Goal: Task Accomplishment & Management: Manage account settings

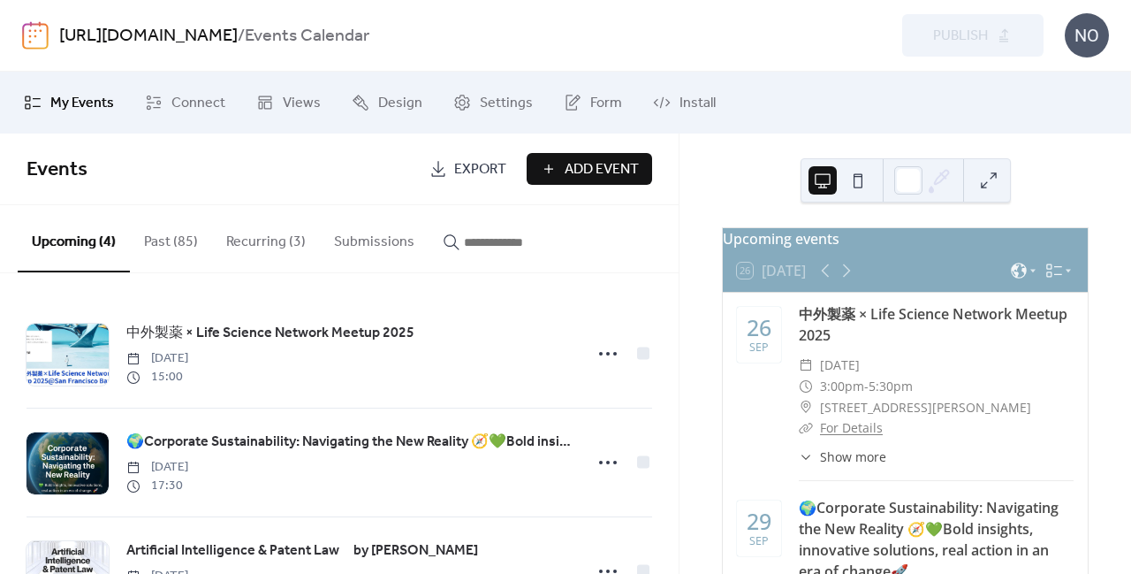
scroll to position [186, 0]
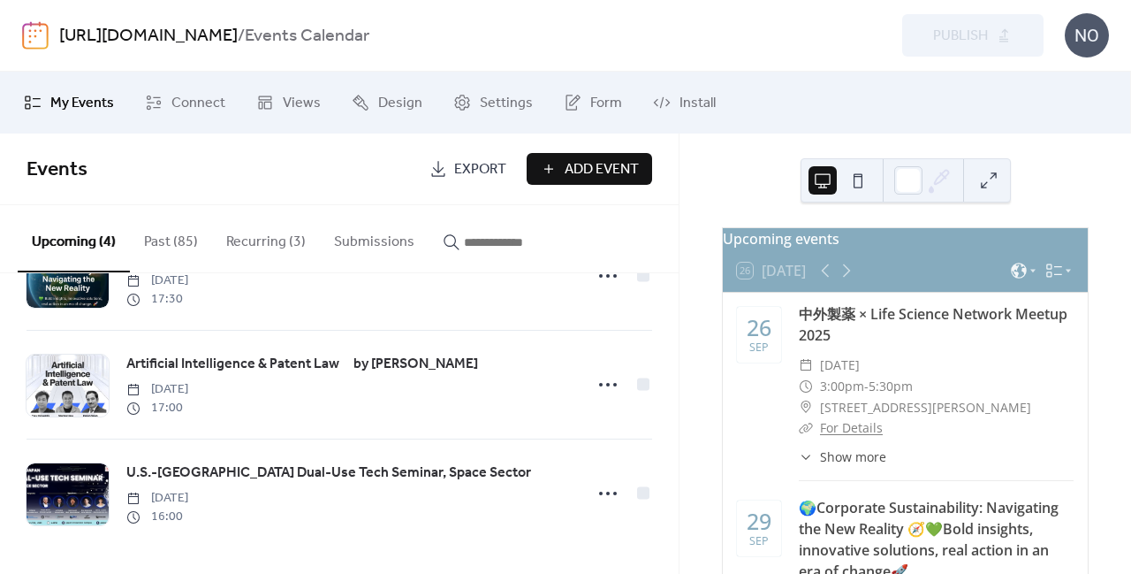
click at [80, 239] on button "Upcoming (4)" at bounding box center [74, 238] width 112 height 67
click at [251, 239] on button "Recurring (3)" at bounding box center [266, 237] width 108 height 65
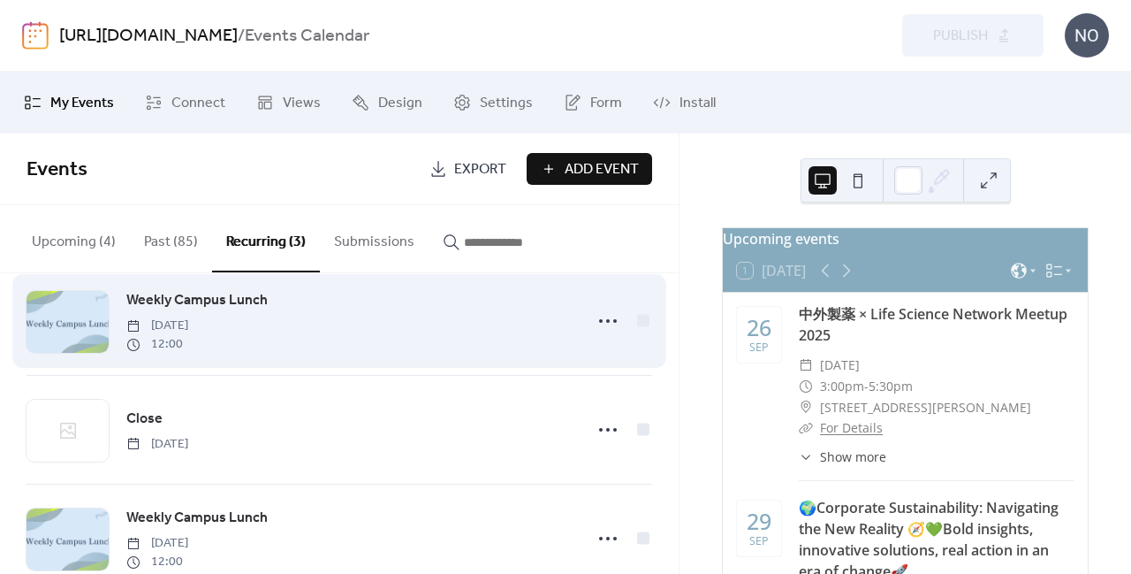
scroll to position [77, 0]
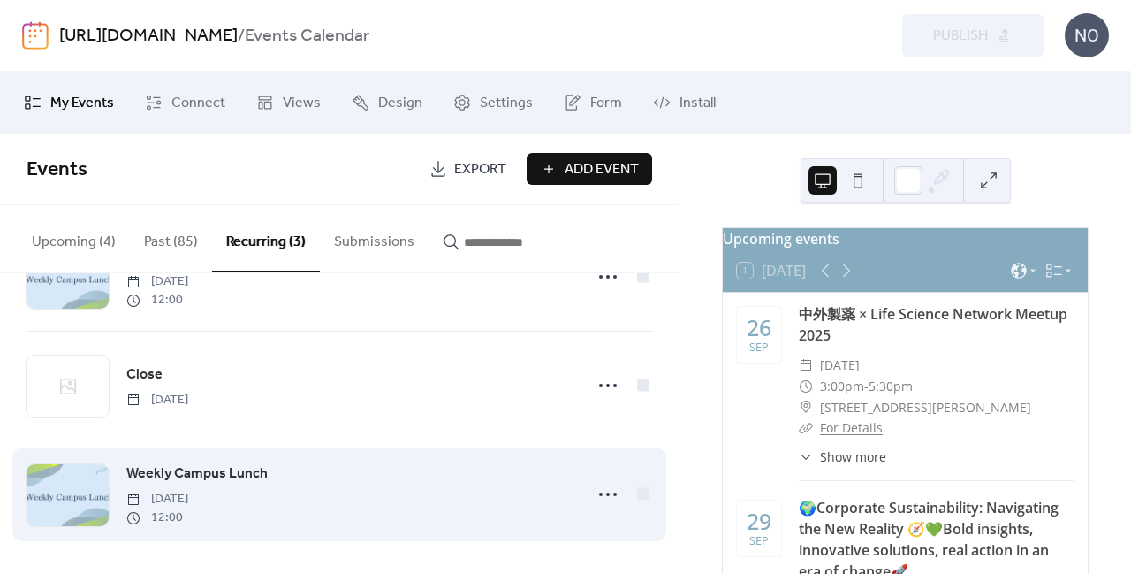
click at [549, 495] on div "Weekly Campus Lunch [DATE] 12:00" at bounding box center [349, 494] width 446 height 64
click at [235, 465] on span "Weekly Campus Lunch" at bounding box center [196, 473] width 141 height 21
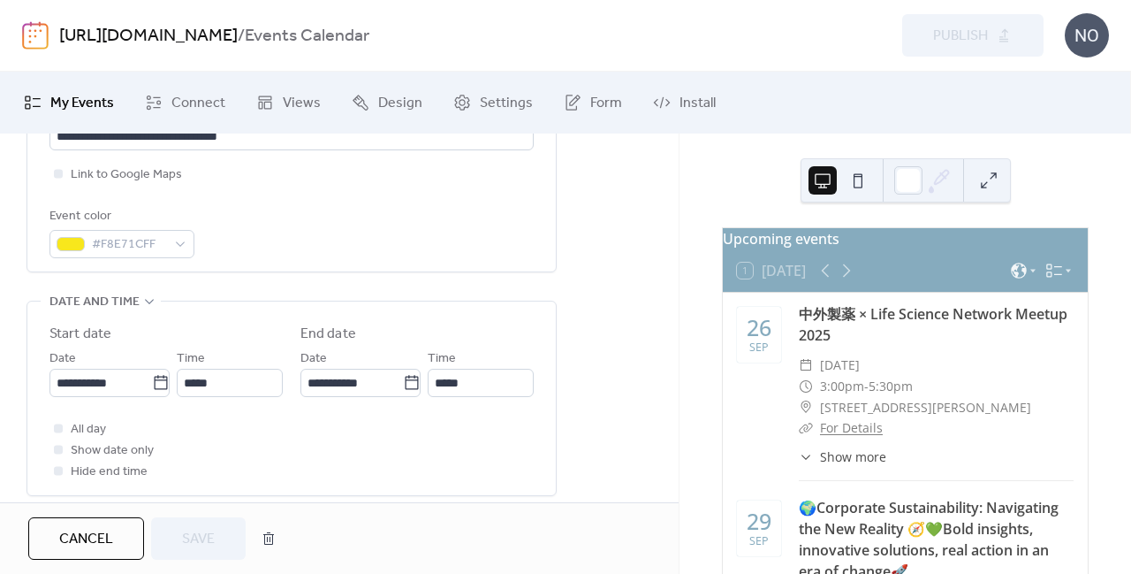
scroll to position [446, 0]
click at [360, 383] on input "**********" at bounding box center [351, 382] width 103 height 28
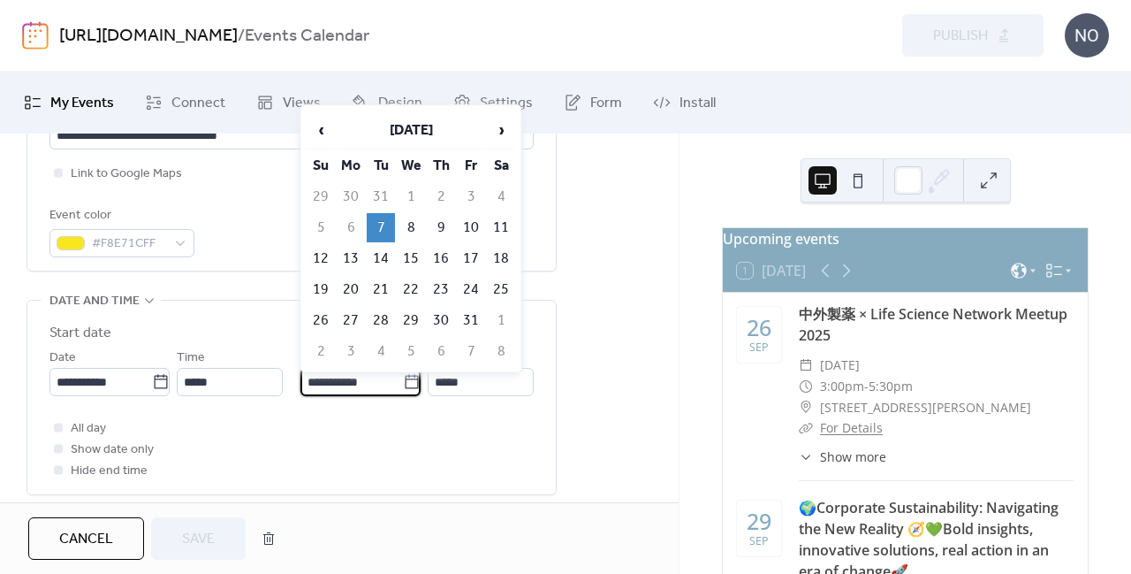
click at [314, 413] on div "**********" at bounding box center [291, 402] width 484 height 158
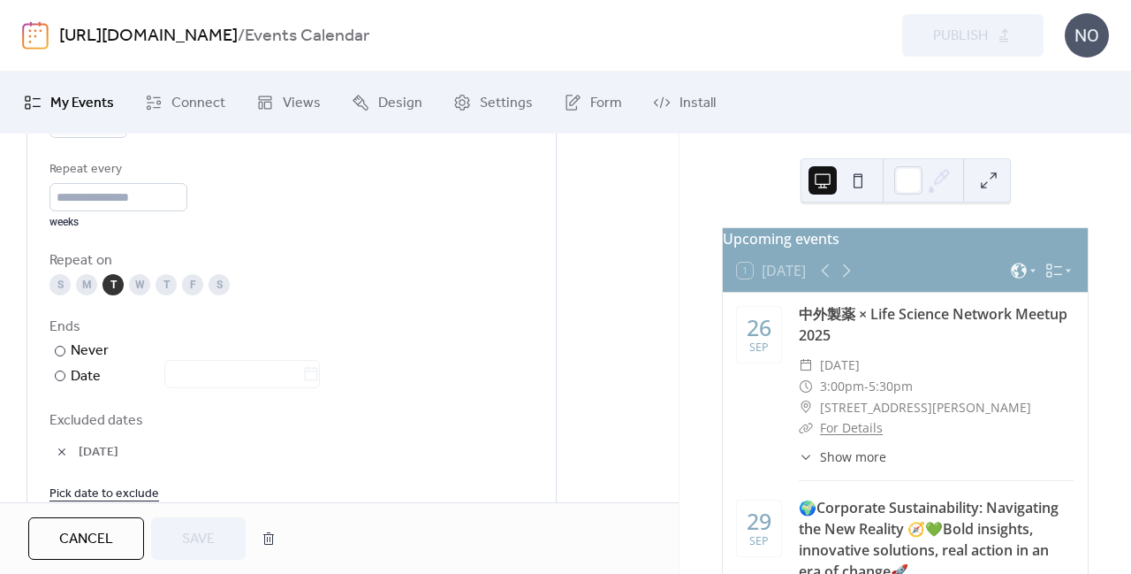
scroll to position [885, 0]
click at [60, 368] on div at bounding box center [60, 373] width 11 height 11
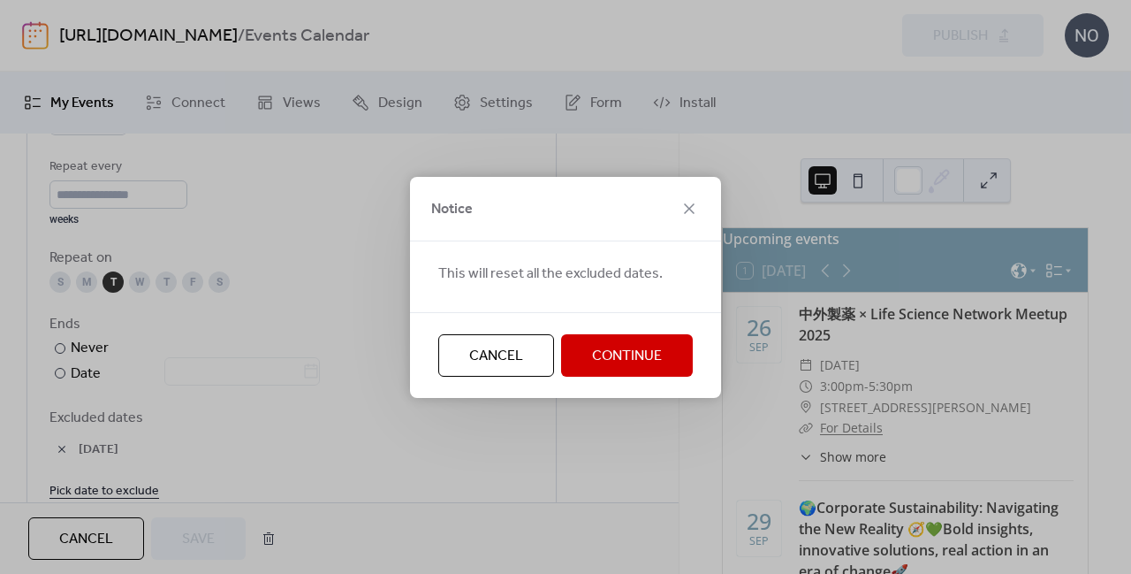
click at [598, 351] on span "Continue" at bounding box center [627, 356] width 70 height 21
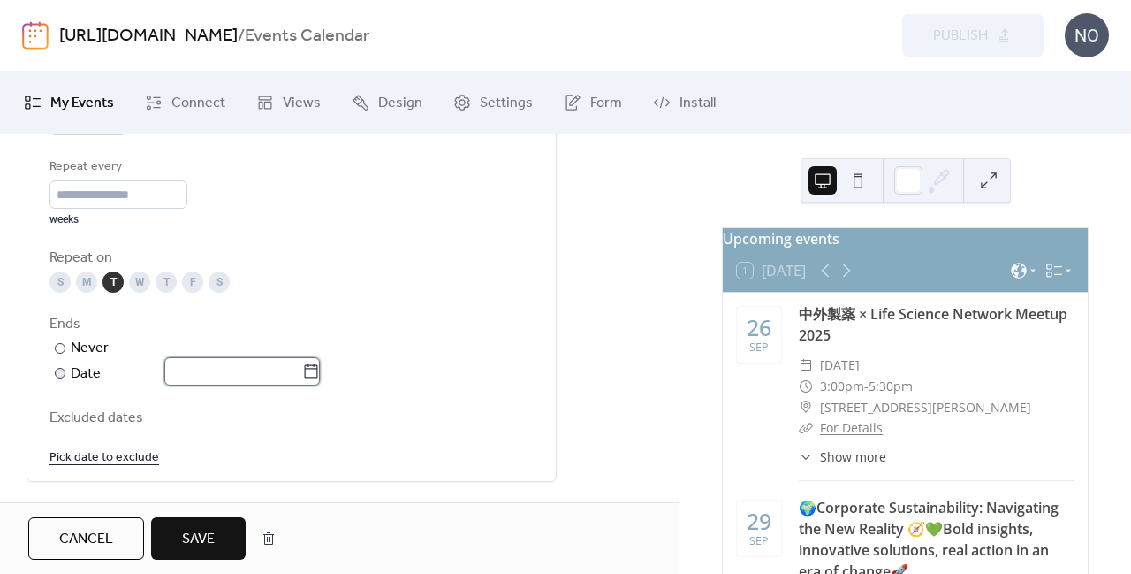
click at [208, 374] on input "text" at bounding box center [233, 371] width 138 height 28
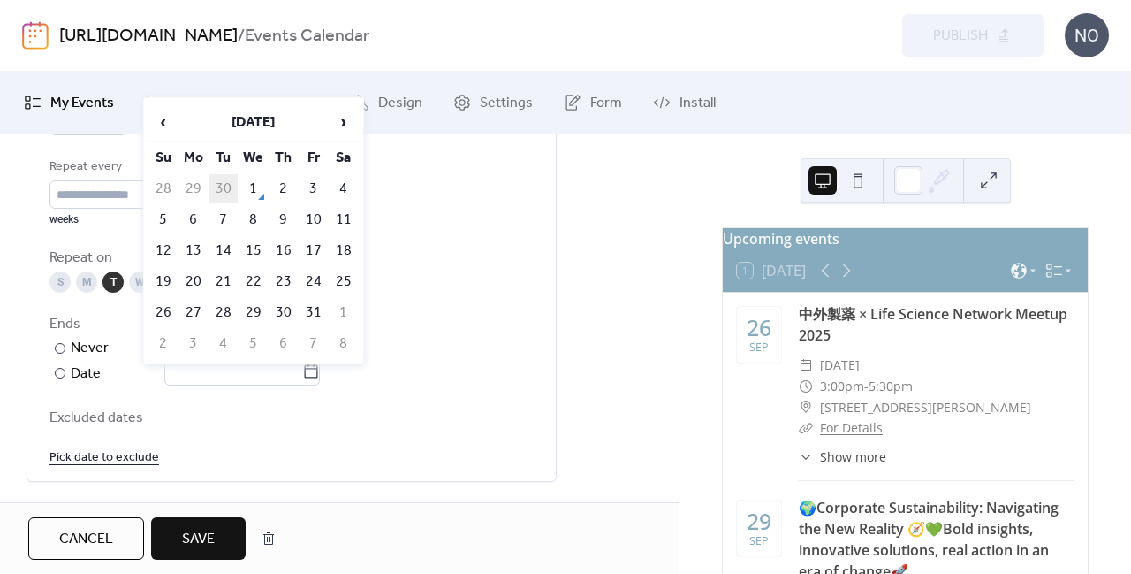
click at [224, 183] on td "30" at bounding box center [223, 188] width 28 height 29
type input "**********"
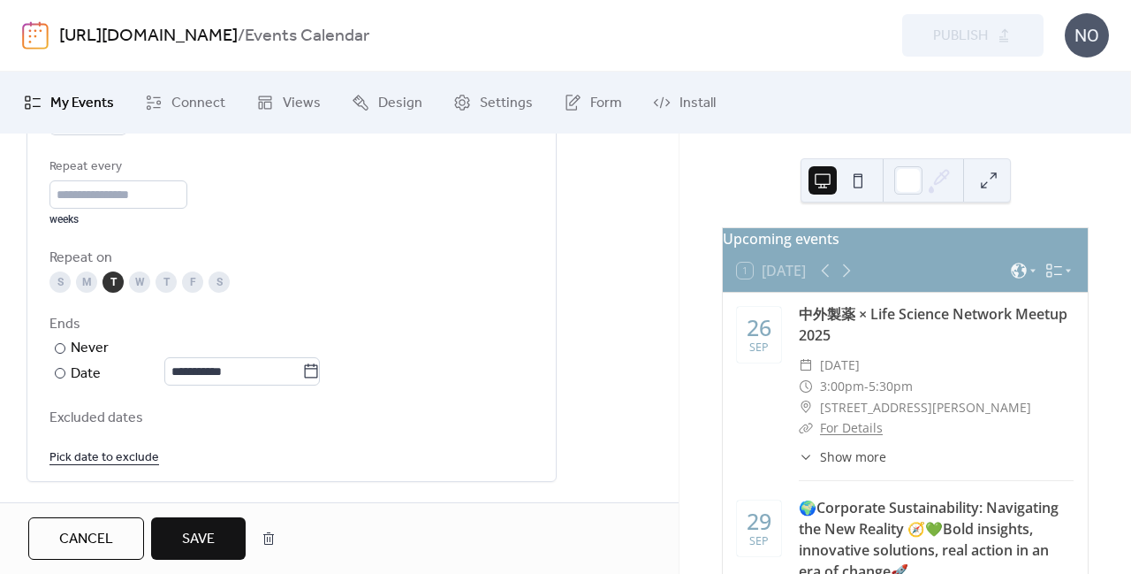
click at [176, 542] on button "Save" at bounding box center [198, 538] width 95 height 42
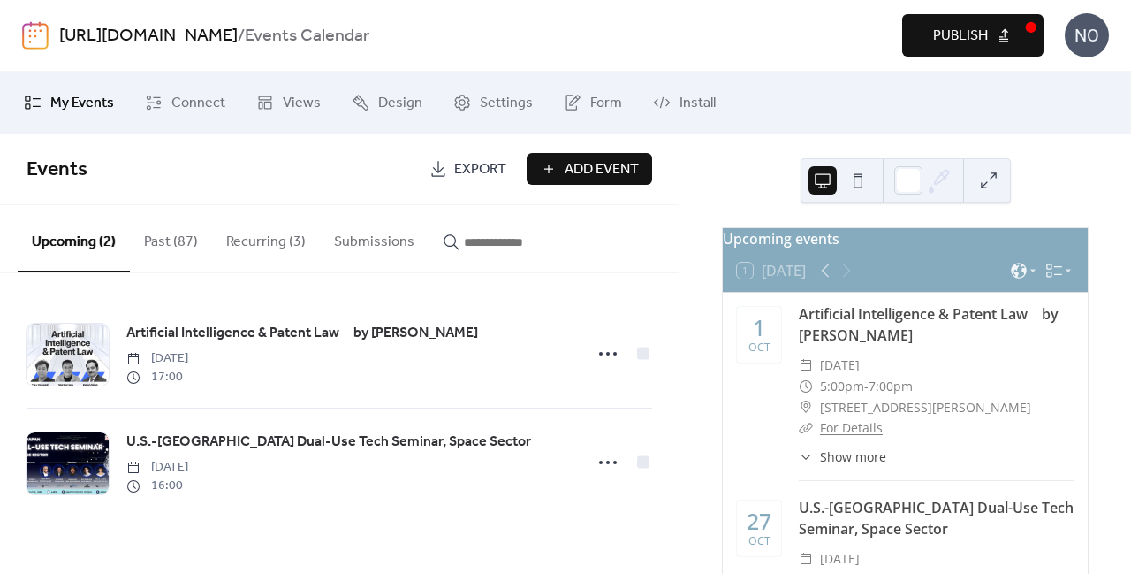
click at [970, 49] on button "Publish" at bounding box center [972, 35] width 141 height 42
